Goal: Information Seeking & Learning: Learn about a topic

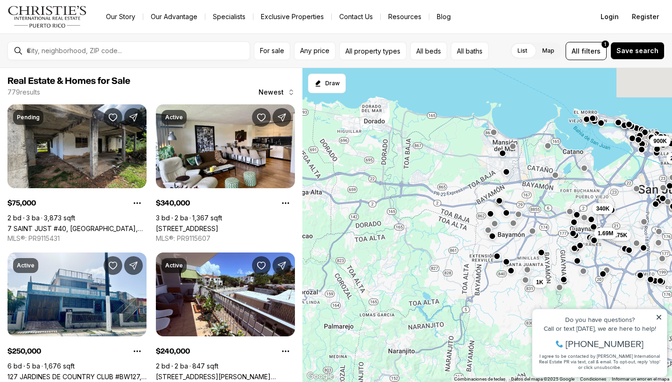
drag, startPoint x: 387, startPoint y: 286, endPoint x: 449, endPoint y: 229, distance: 84.2
click at [571, 196] on div "250K 75K 1.18M 240K 6.75M 175K 1K 1.69M 900K 340K" at bounding box center [486, 225] width 369 height 315
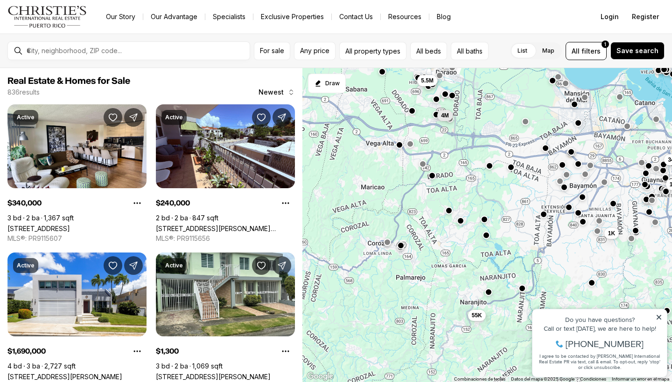
drag, startPoint x: 430, startPoint y: 266, endPoint x: 501, endPoint y: 219, distance: 85.4
click at [501, 219] on div "240K 175K 1K 1.69M 900K 340K 995K 55K 5.5M 4M" at bounding box center [486, 225] width 369 height 315
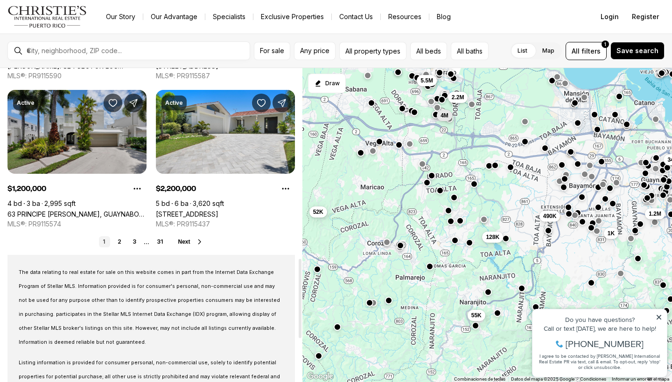
scroll to position [759, 0]
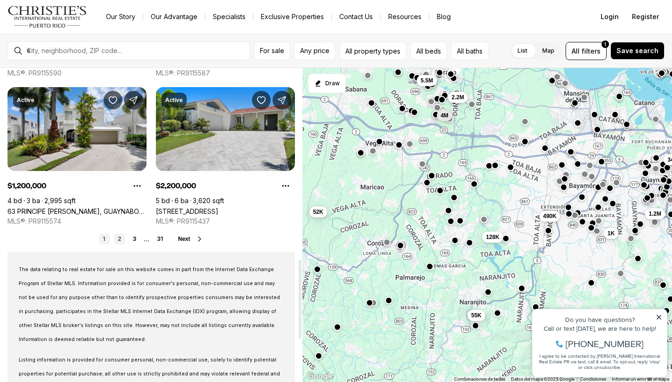
click at [115, 239] on link "2" at bounding box center [119, 239] width 11 height 11
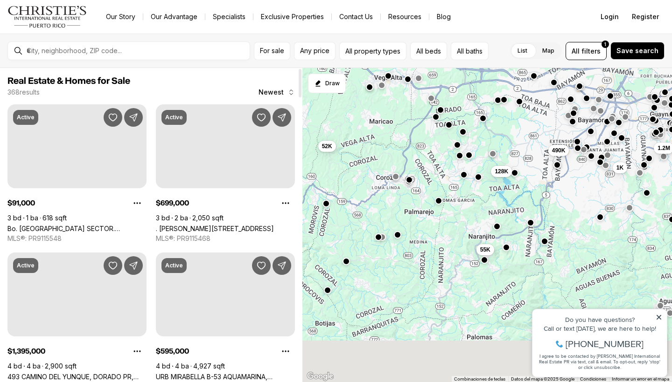
drag, startPoint x: 397, startPoint y: 274, endPoint x: 406, endPoint y: 180, distance: 94.2
click at [406, 180] on div "1.2M 1K 340K 490K 128K 55K 5.5M 2.2M 4M 52K" at bounding box center [486, 225] width 369 height 315
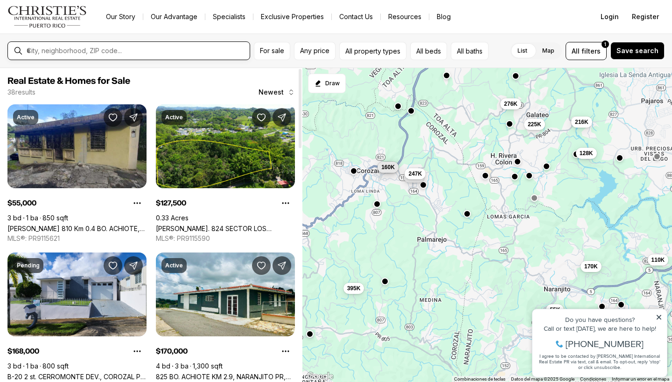
click at [133, 50] on input "text" at bounding box center [136, 51] width 219 height 8
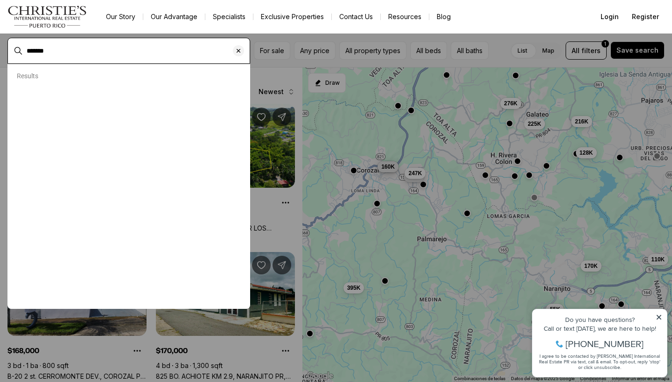
type input "*******"
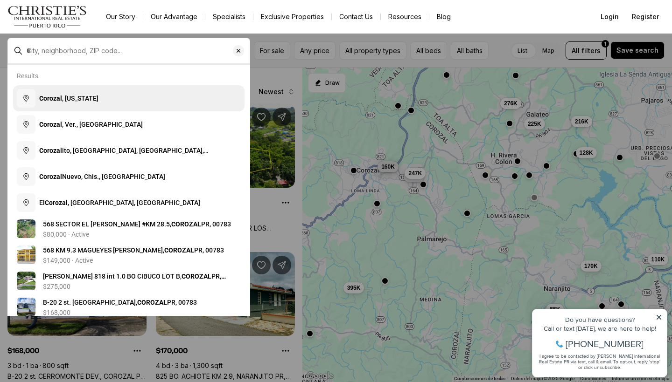
click at [58, 98] on b "Corozal" at bounding box center [50, 98] width 23 height 7
type input "**********"
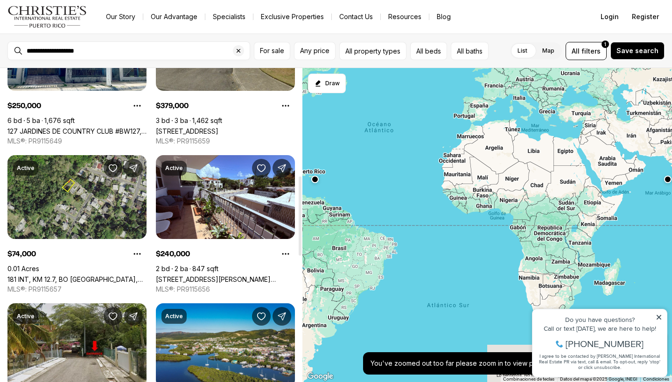
scroll to position [485, 0]
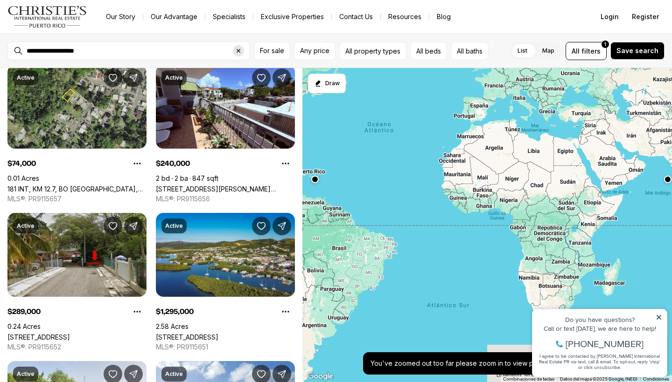
click at [241, 55] on div "Clear search input" at bounding box center [238, 50] width 11 height 11
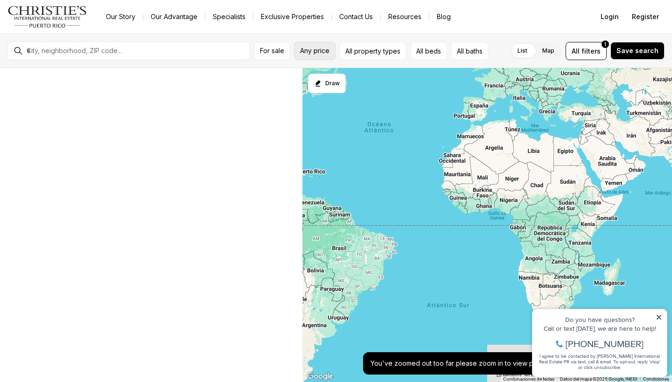
click at [315, 45] on button "Any price" at bounding box center [315, 51] width 42 height 18
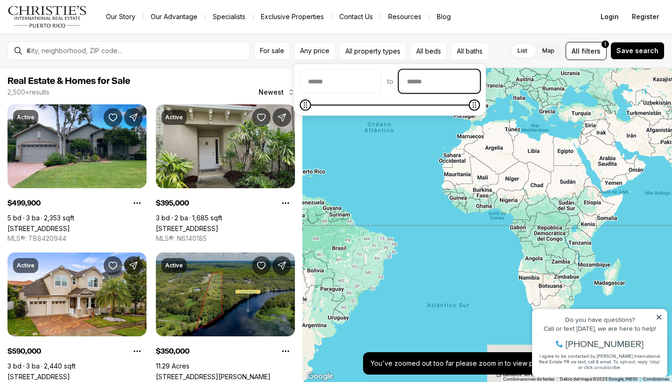
click at [444, 80] on input "priceMax" at bounding box center [439, 81] width 80 height 22
type input "********"
